Goal: Information Seeking & Learning: Learn about a topic

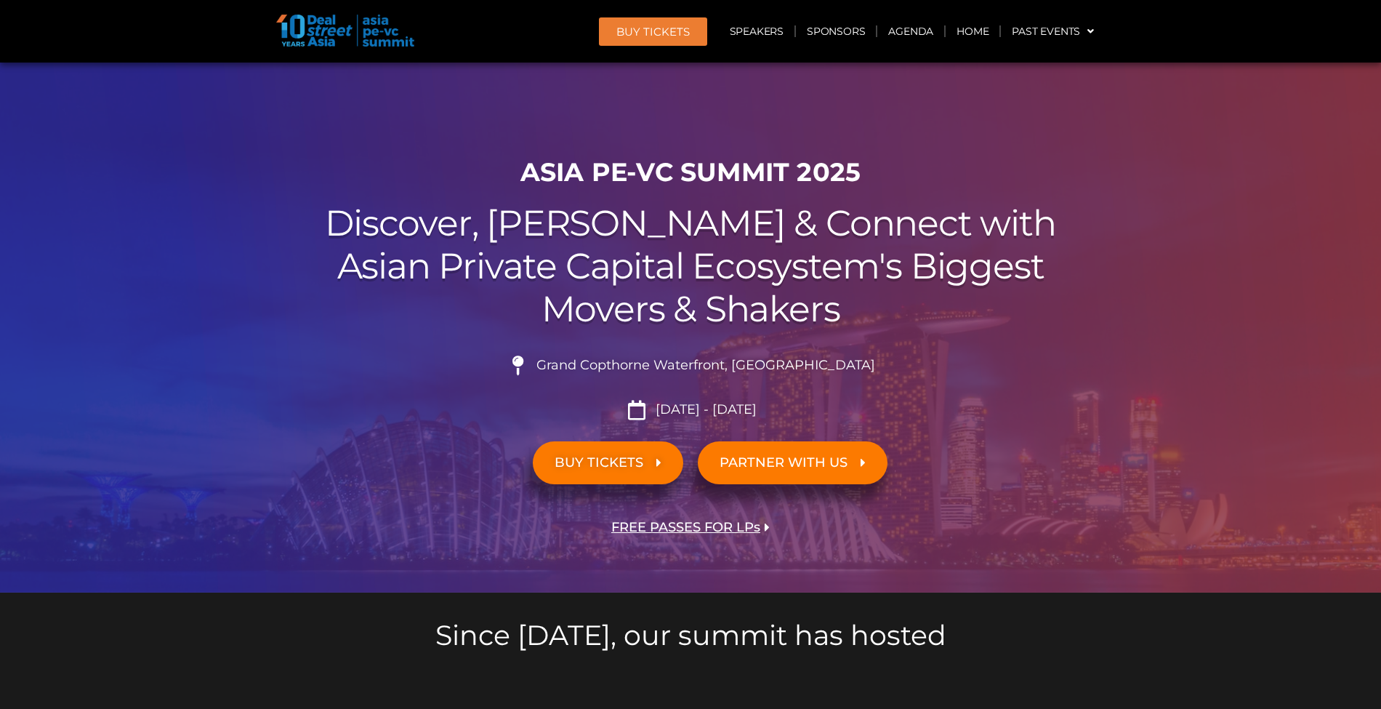
click at [670, 32] on span "BUY Tickets" at bounding box center [652, 31] width 73 height 11
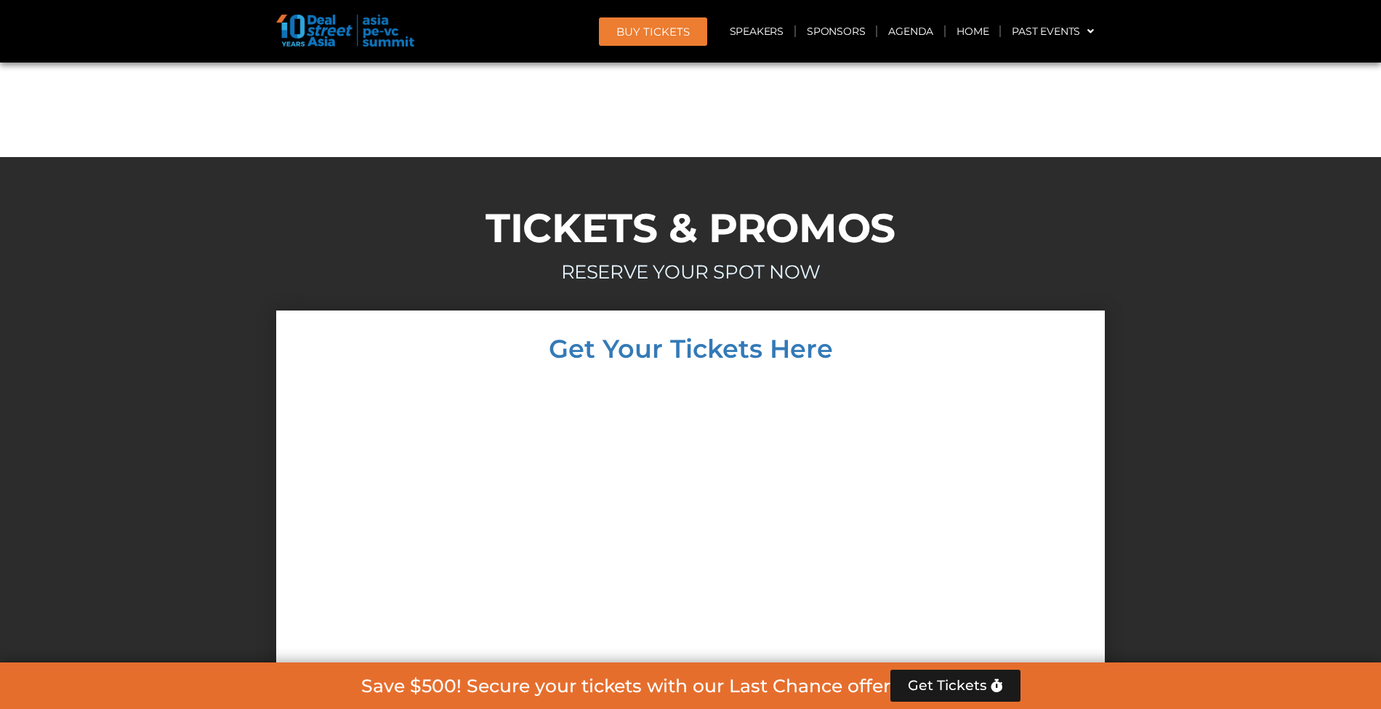
scroll to position [11105, 0]
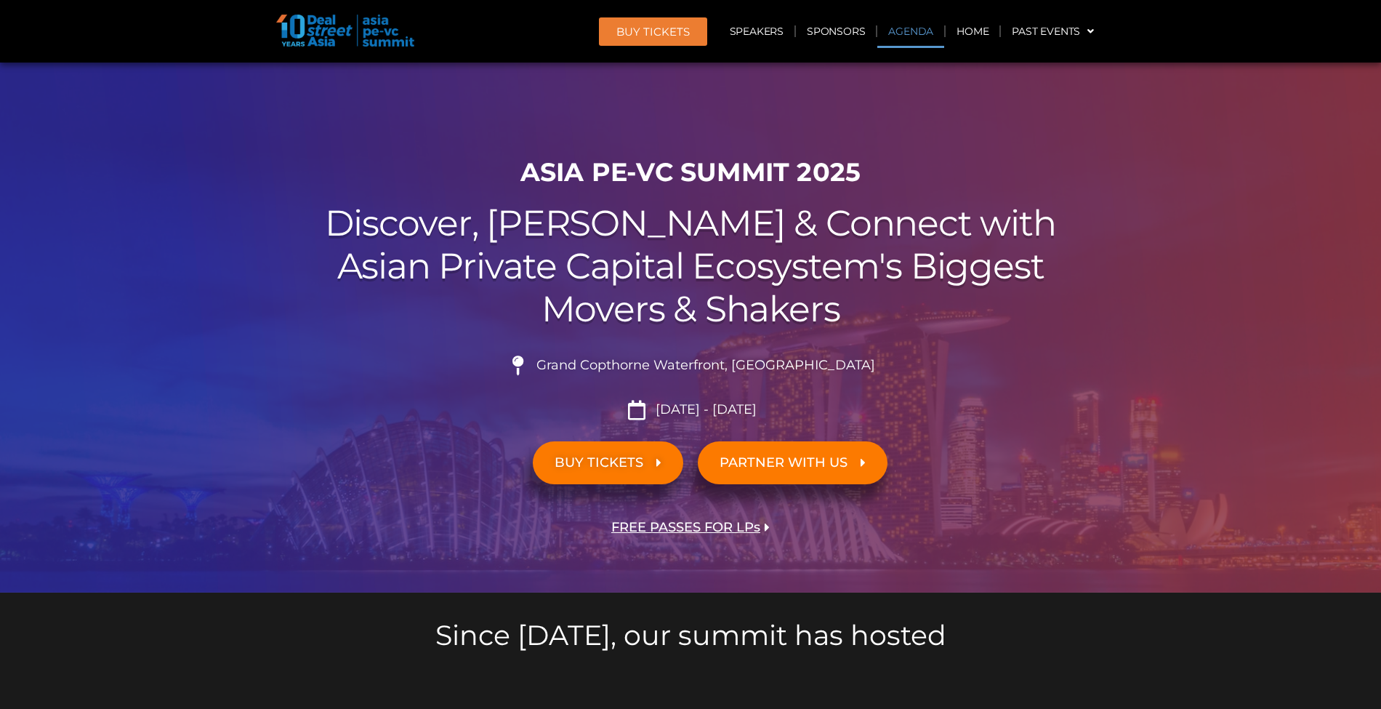
click at [913, 25] on link "Agenda" at bounding box center [910, 31] width 67 height 33
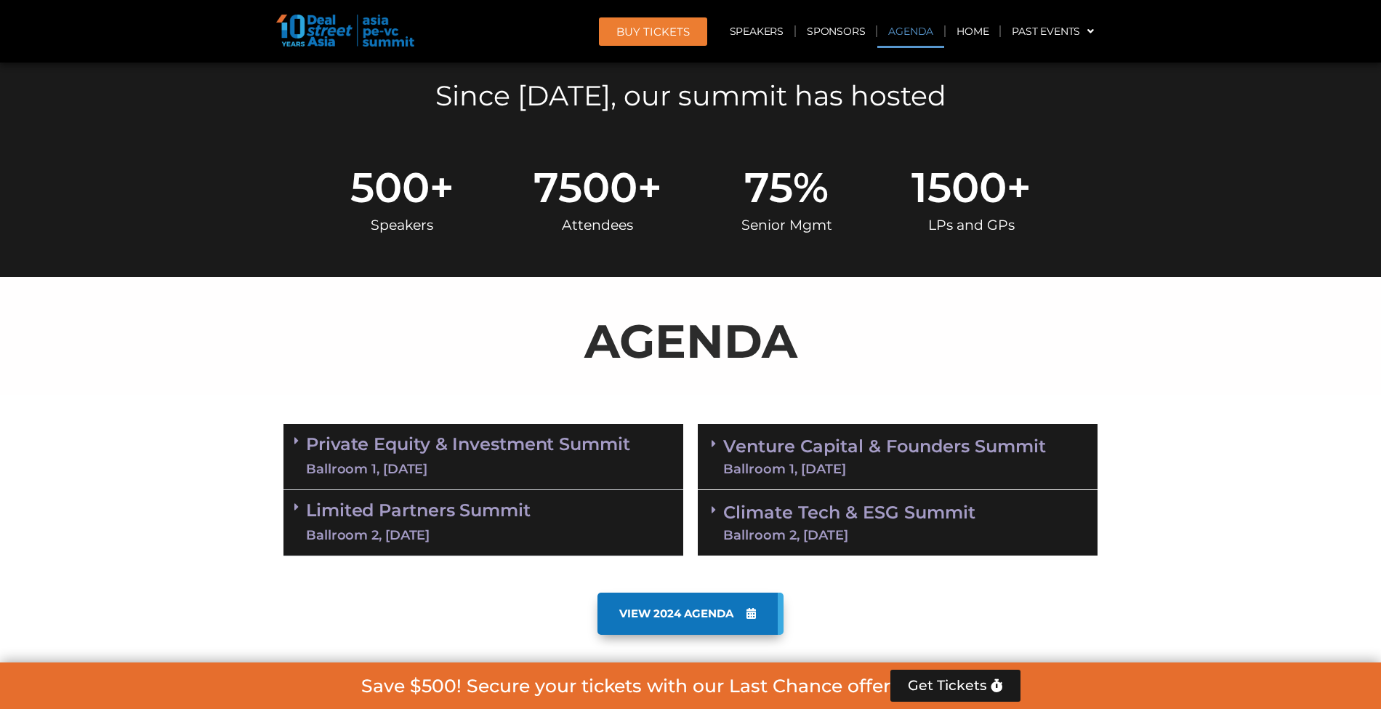
scroll to position [760, 0]
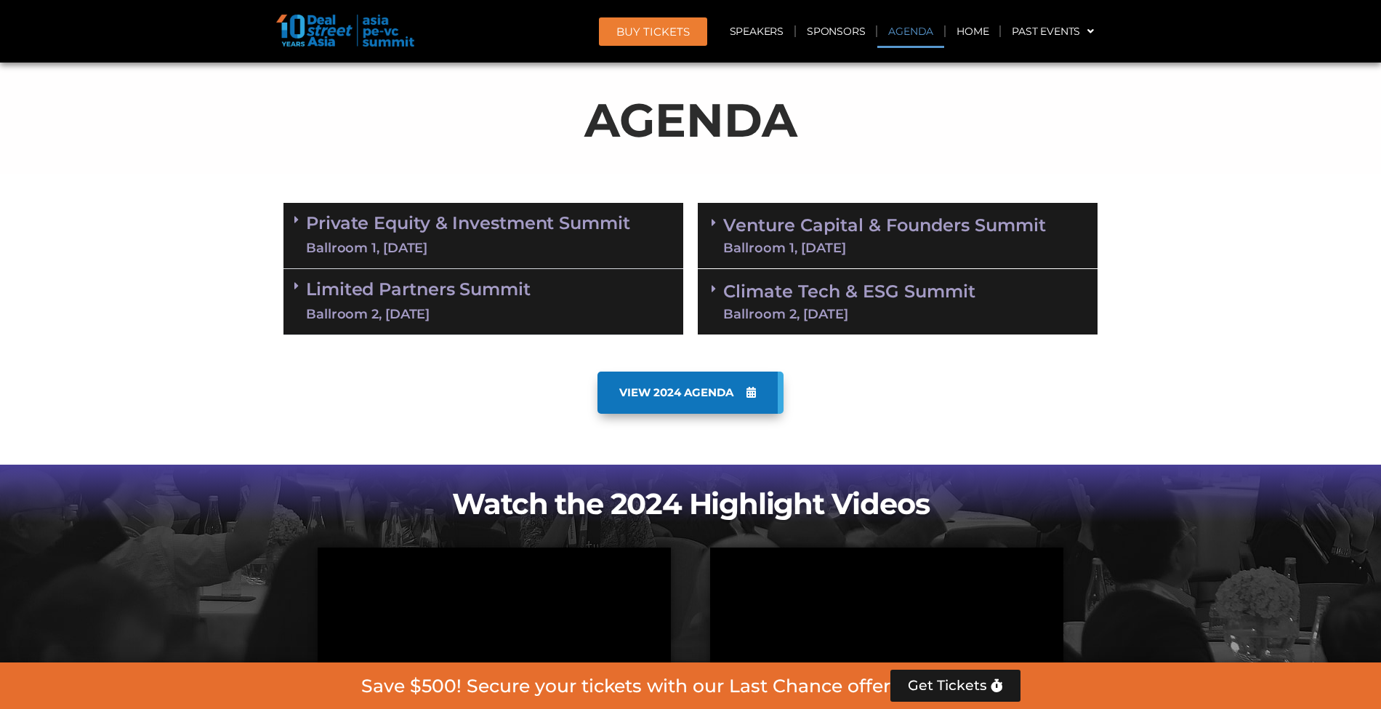
click at [614, 248] on div "Ballroom 1, [DATE]" at bounding box center [468, 248] width 324 height 18
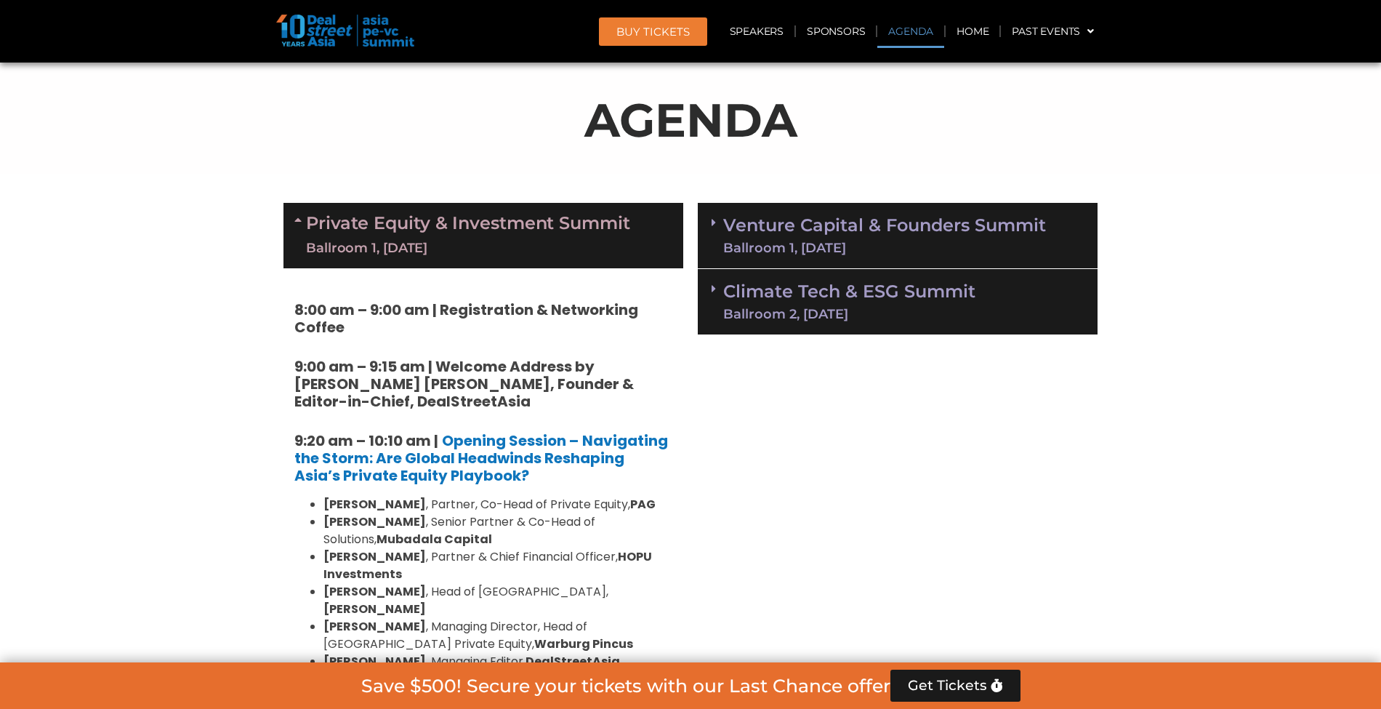
click at [872, 283] on link "Climate Tech & ESG Summit Ballroom 2, [DATE]" at bounding box center [849, 302] width 252 height 38
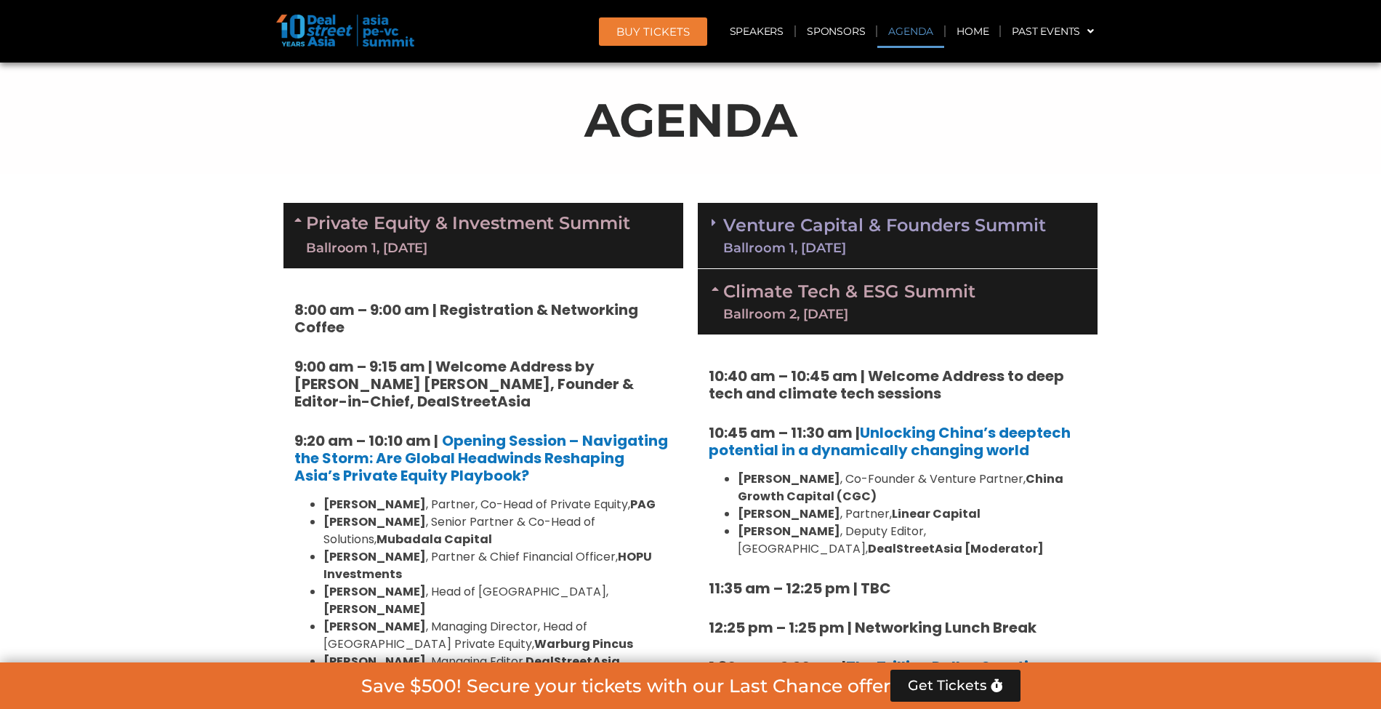
click at [644, 246] on div "Private Equity & Investment Summit Ballroom 1, [DATE]" at bounding box center [483, 235] width 400 height 65
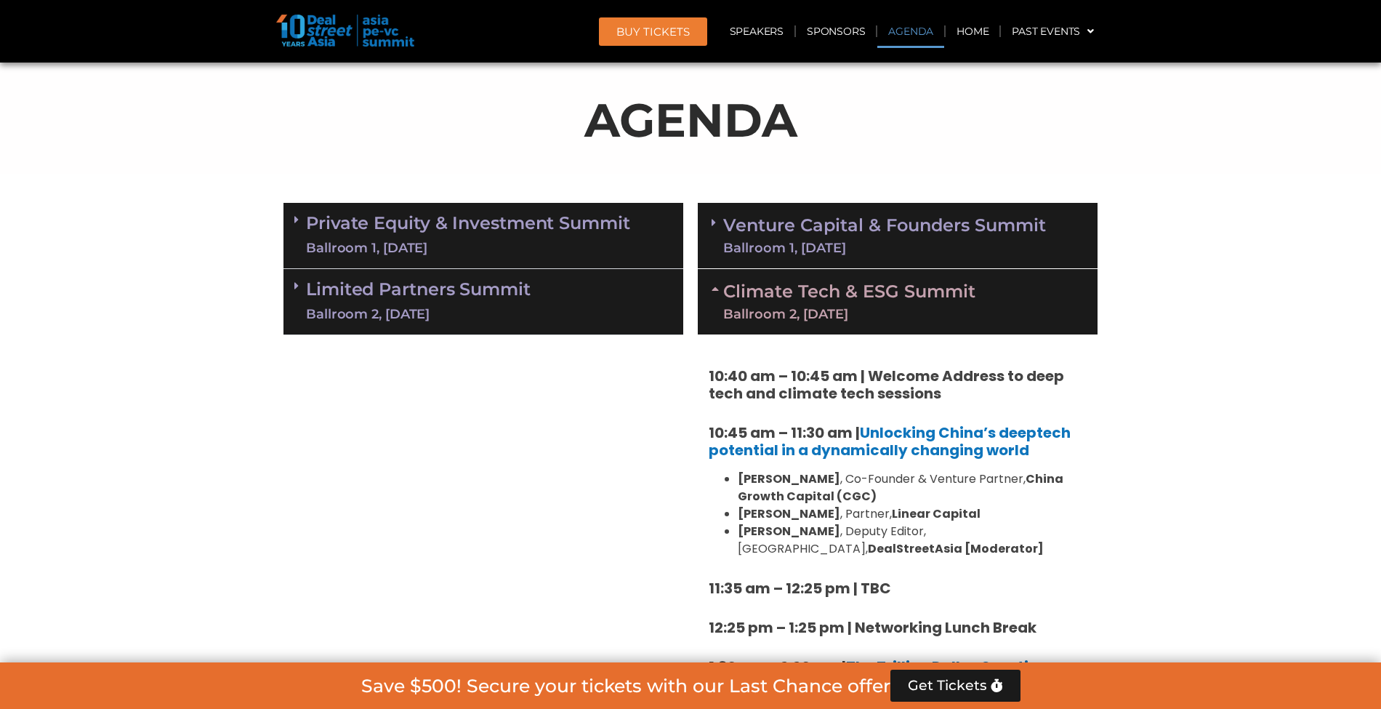
click at [804, 247] on div "Ballroom 1, [DATE]" at bounding box center [884, 247] width 323 height 13
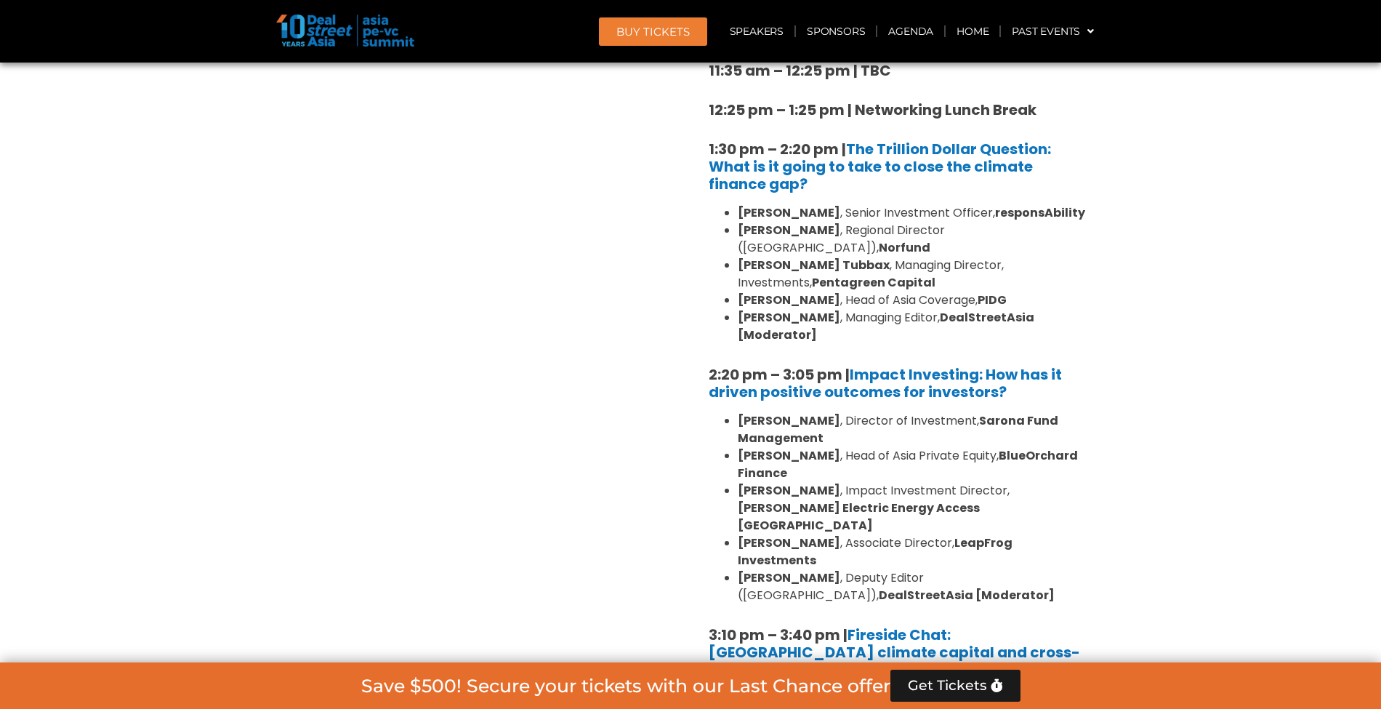
scroll to position [2433, 0]
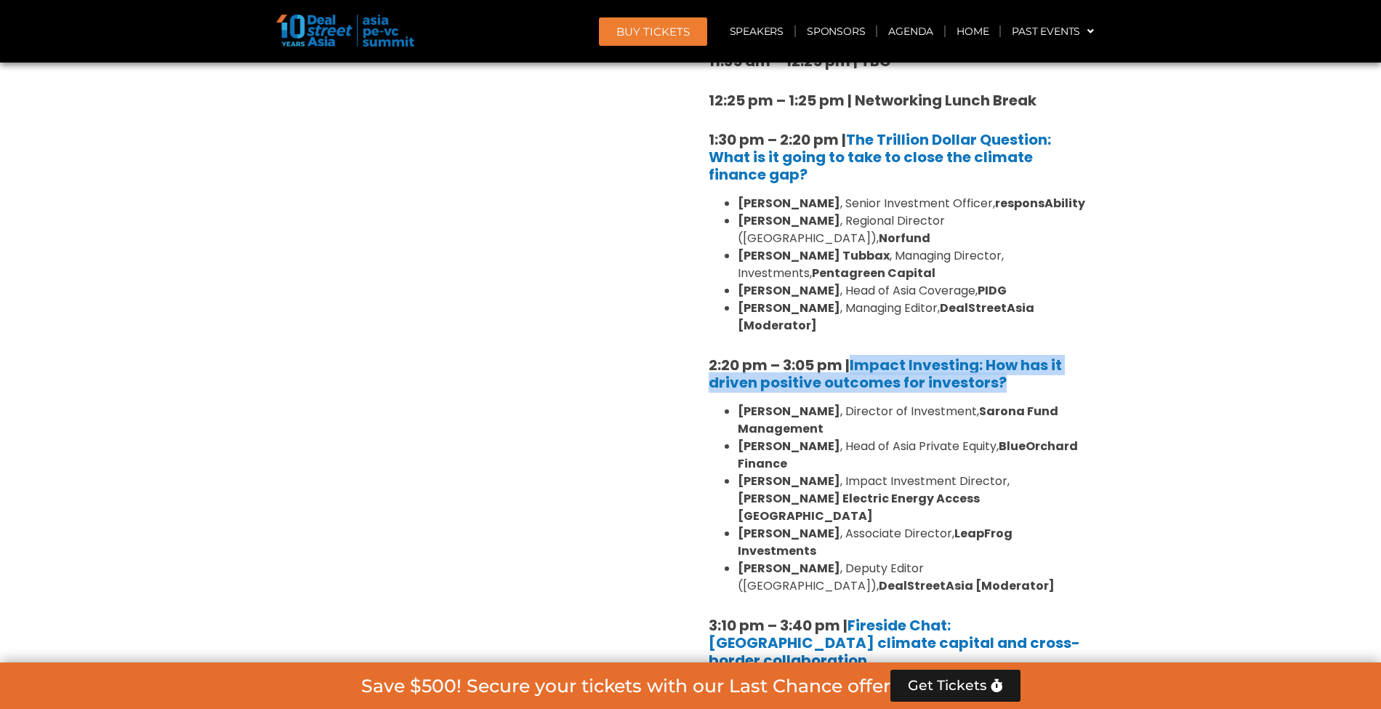
drag, startPoint x: 1059, startPoint y: 297, endPoint x: 850, endPoint y: 278, distance: 209.5
click at [850, 356] on h5 "2:20 pm – 3:05 pm | Impact Investing: How has it driven positive outcomes for i…" at bounding box center [898, 373] width 378 height 35
copy strong "Impact Investing: How has it driven positive outcomes for investors?"
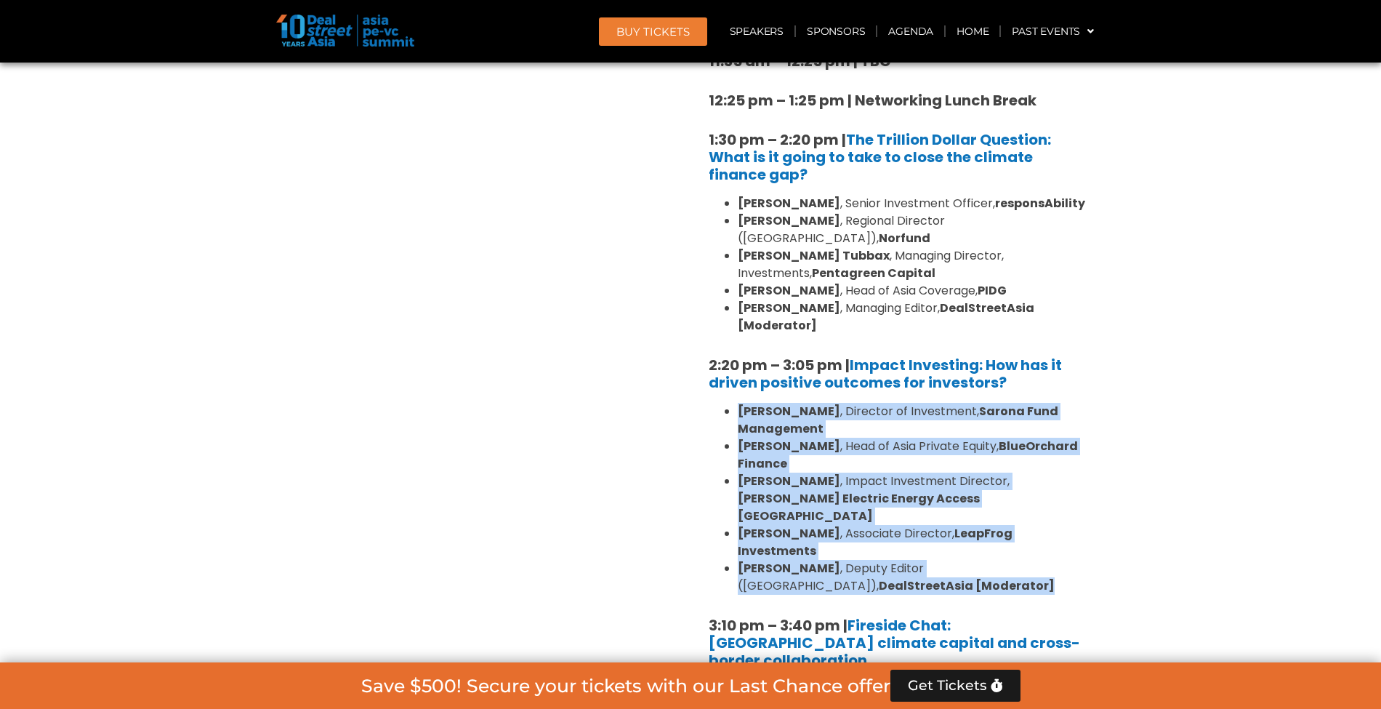
drag, startPoint x: 856, startPoint y: 462, endPoint x: 735, endPoint y: 321, distance: 186.6
click at [735, 403] on ul "Linda Mok , Director of Investment, Sarona Fund Management Mahesh Joshi , Head …" at bounding box center [898, 499] width 378 height 192
copy ul "Linda Mok , Director of Investment, Sarona Fund Management Mahesh Joshi , Head …"
